Goal: Find specific page/section

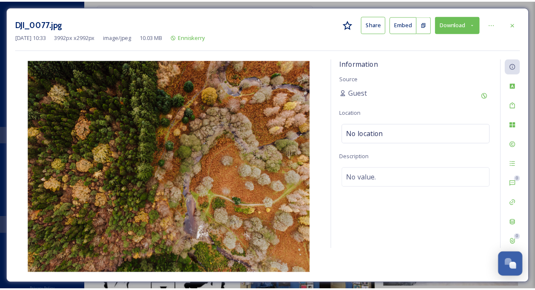
scroll to position [3024, 0]
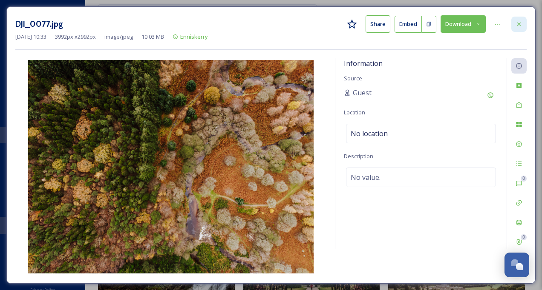
click at [522, 21] on div at bounding box center [518, 24] width 15 height 15
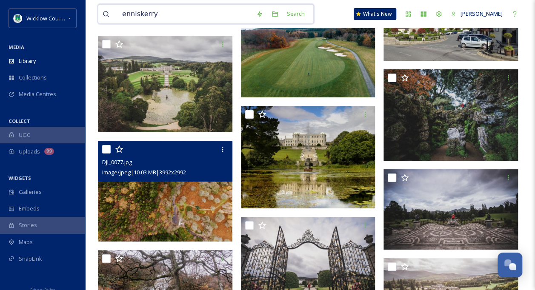
drag, startPoint x: 168, startPoint y: 13, endPoint x: 83, endPoint y: 12, distance: 84.3
type input "[PERSON_NAME] of the downs"
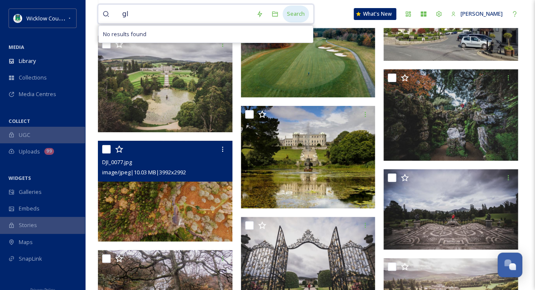
type input "g"
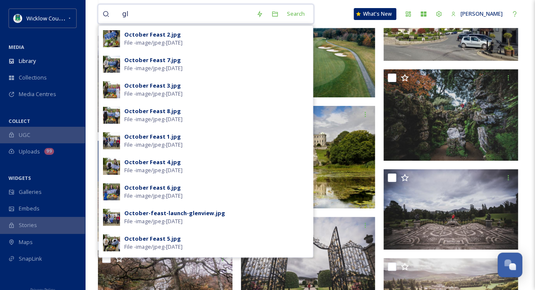
type input "g"
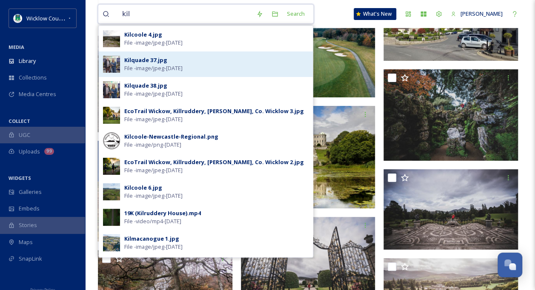
type input "kil"
click at [183, 66] on span "File - image/jpeg - [DATE]" at bounding box center [153, 68] width 58 height 8
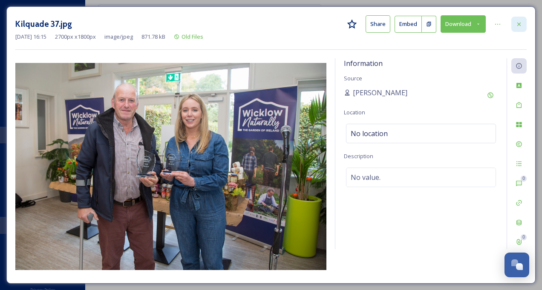
click at [521, 21] on icon at bounding box center [518, 24] width 7 height 7
